Goal: Task Accomplishment & Management: Manage account settings

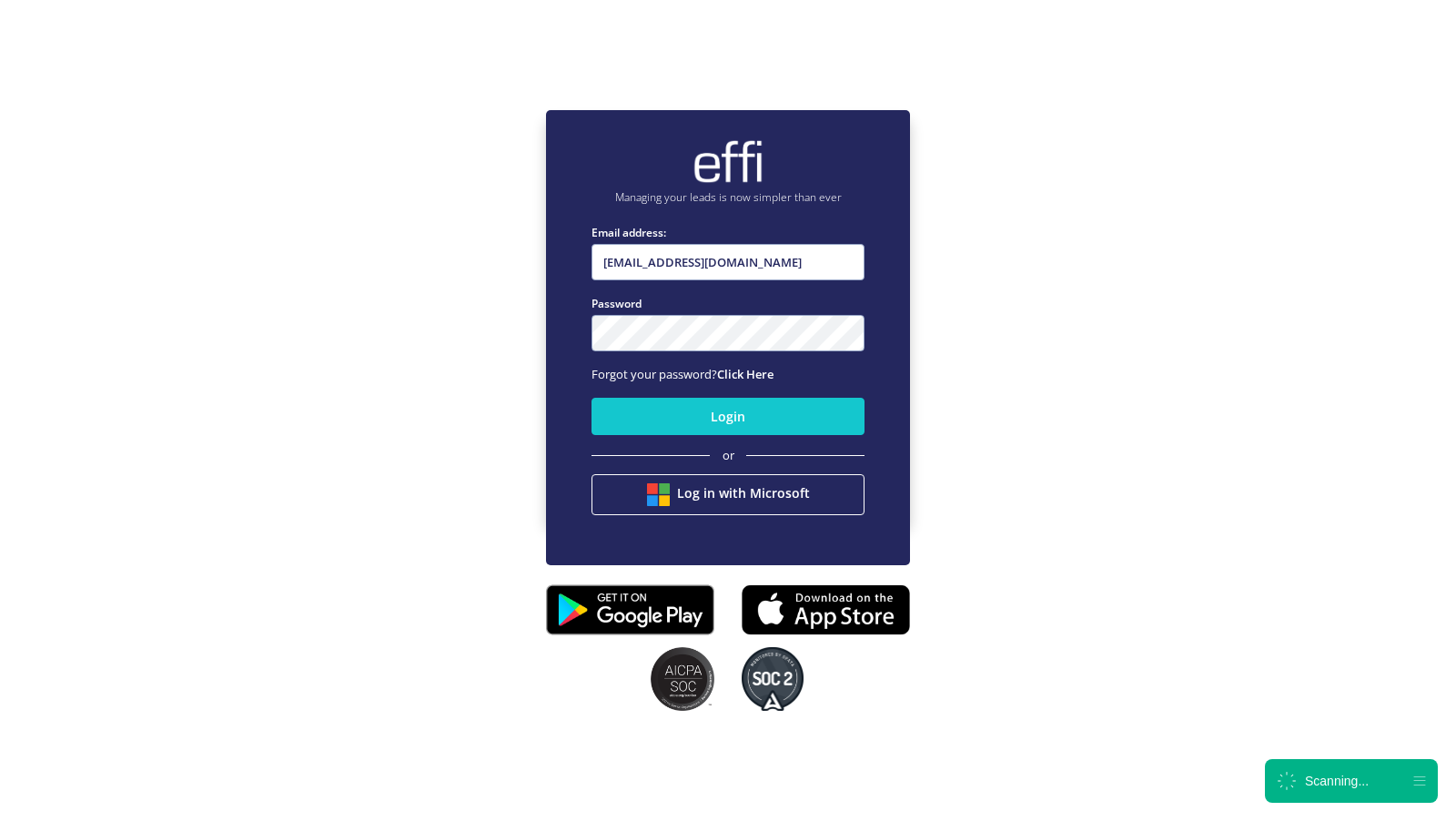
click at [706, 263] on input "[EMAIL_ADDRESS][DOMAIN_NAME]" at bounding box center [728, 262] width 273 height 37
click at [728, 274] on input "[EMAIL_ADDRESS][DOMAIN_NAME]" at bounding box center [728, 262] width 273 height 37
type input "[EMAIL_ADDRESS][DOMAIN_NAME]"
click at [677, 415] on button "Login" at bounding box center [728, 416] width 273 height 38
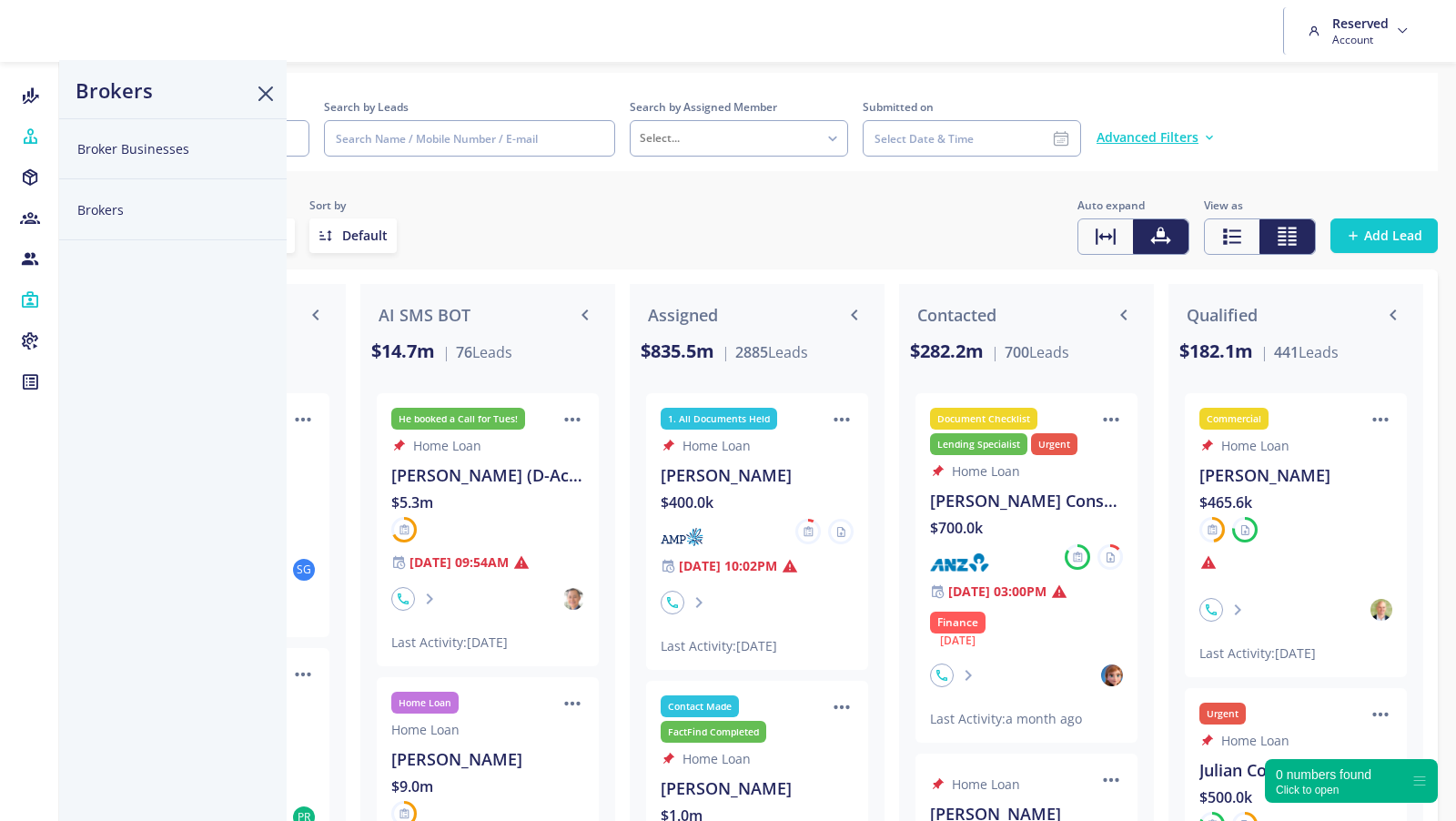
click at [25, 133] on icon at bounding box center [30, 136] width 20 height 18
click at [96, 149] on button "Broker Businesses" at bounding box center [172, 148] width 227 height 61
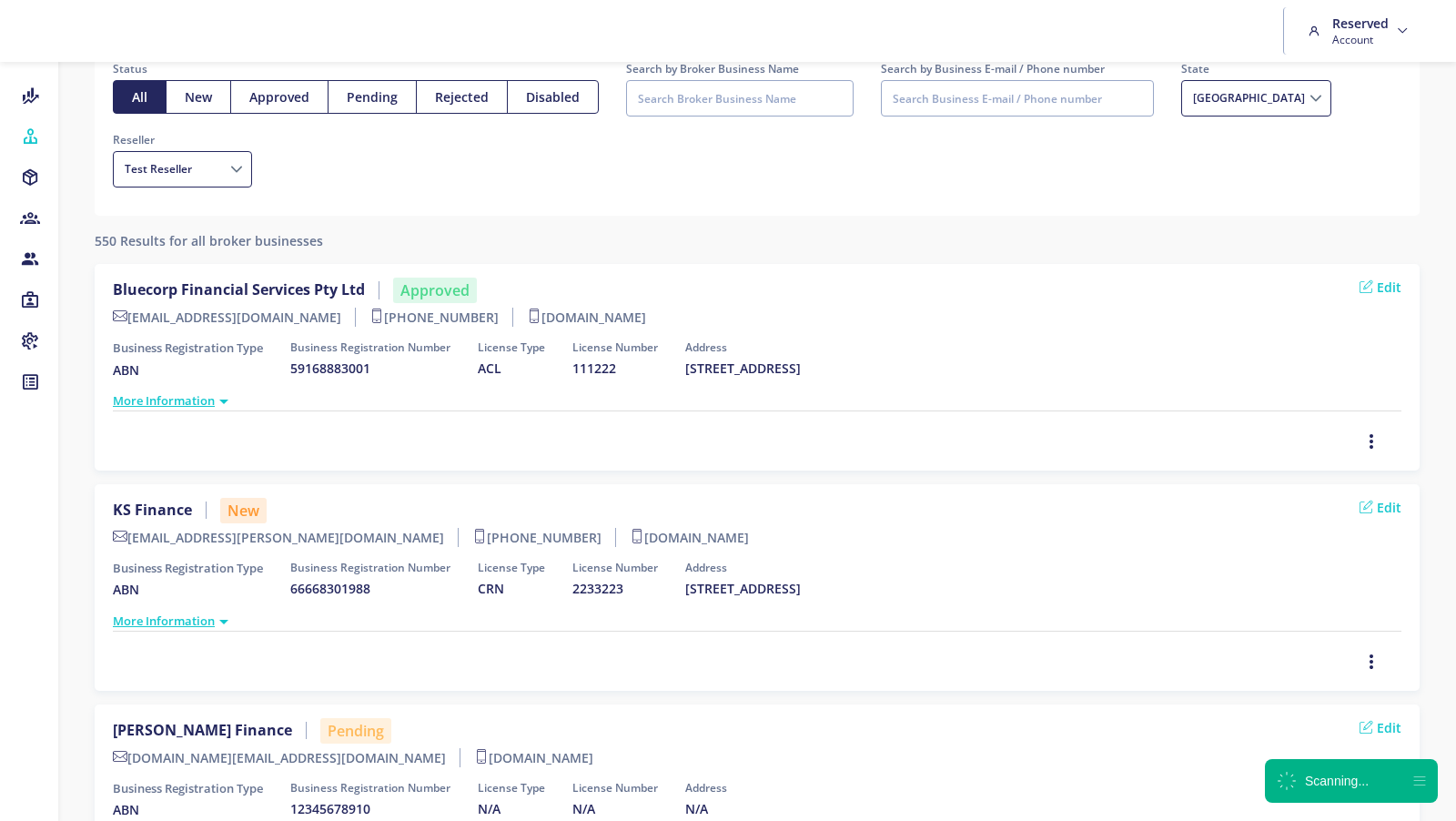
scroll to position [349, 0]
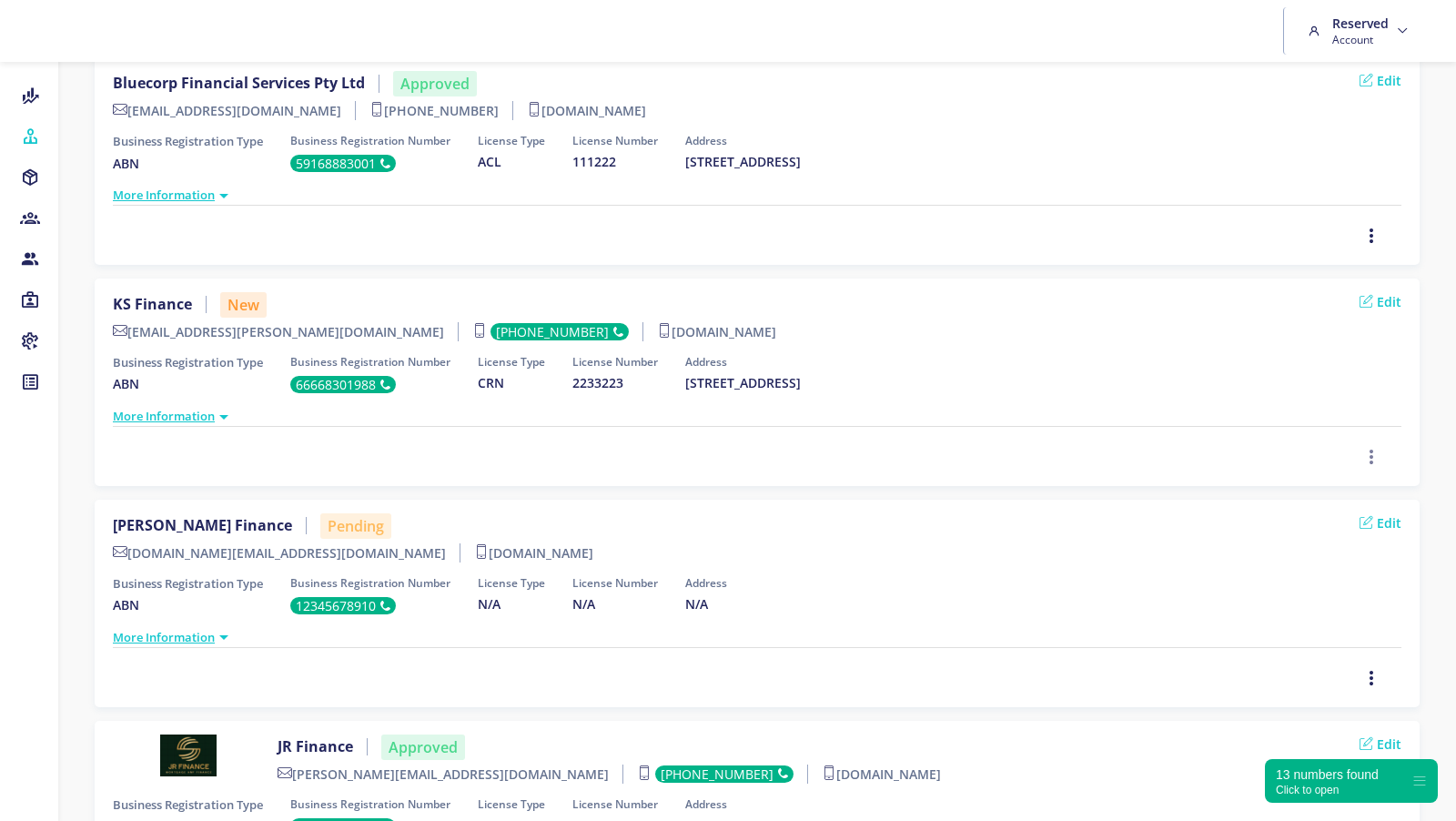
click at [1374, 246] on icon "button" at bounding box center [1371, 235] width 15 height 20
click at [1334, 362] on span "Approve" at bounding box center [1322, 362] width 52 height 17
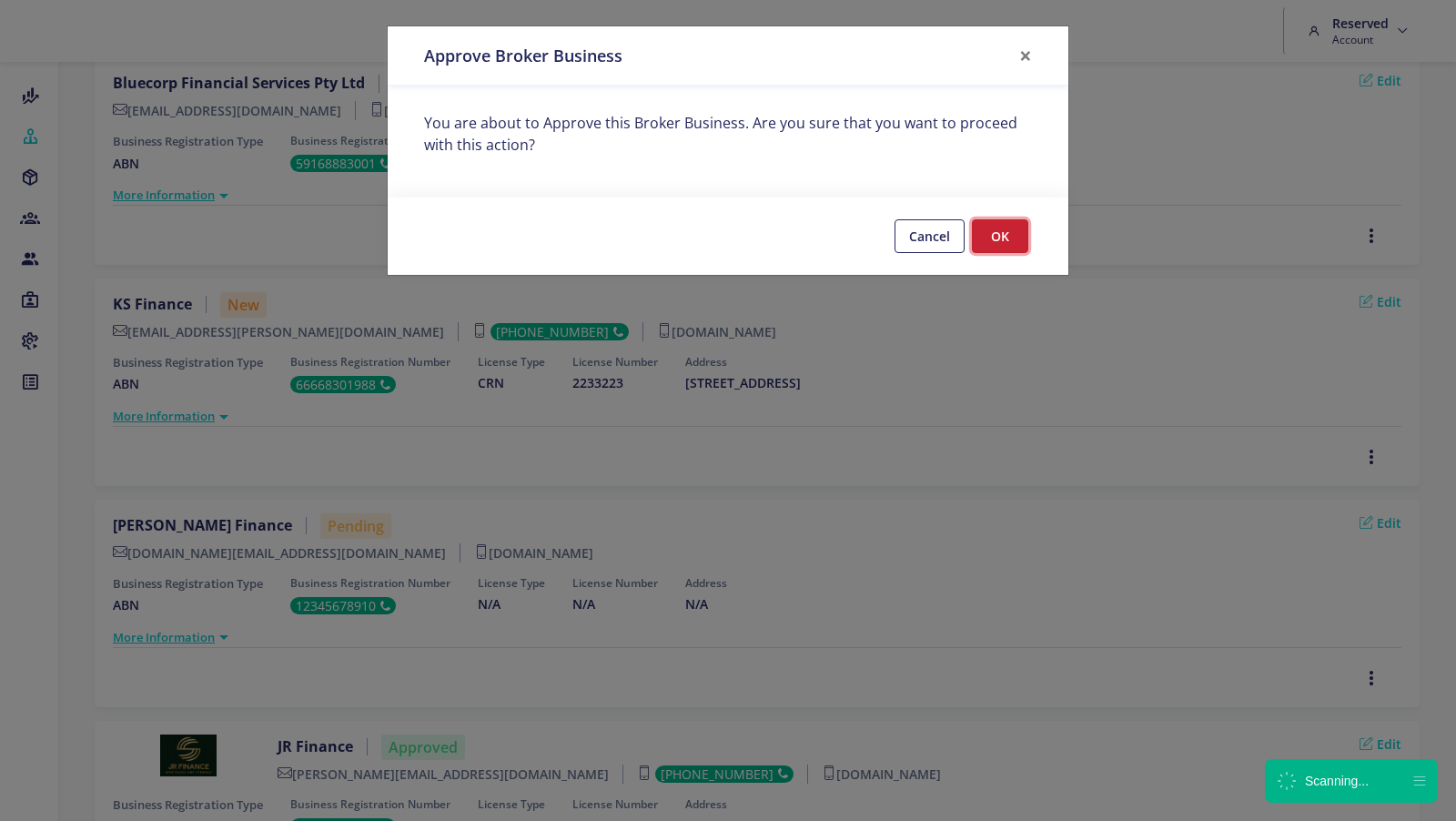
click at [984, 227] on button "OK" at bounding box center [1000, 236] width 56 height 34
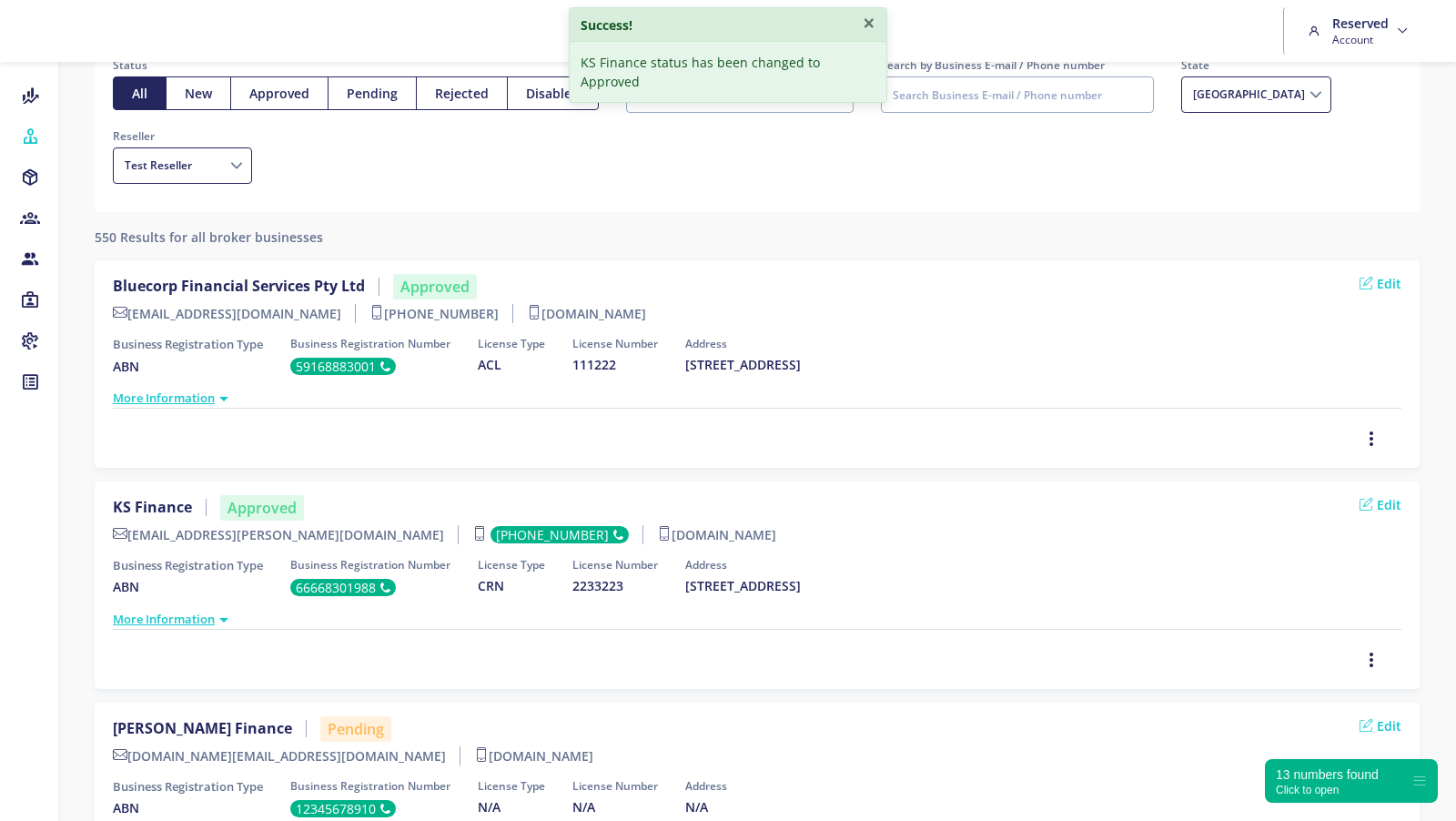
scroll to position [0, 0]
